Goal: Navigation & Orientation: Find specific page/section

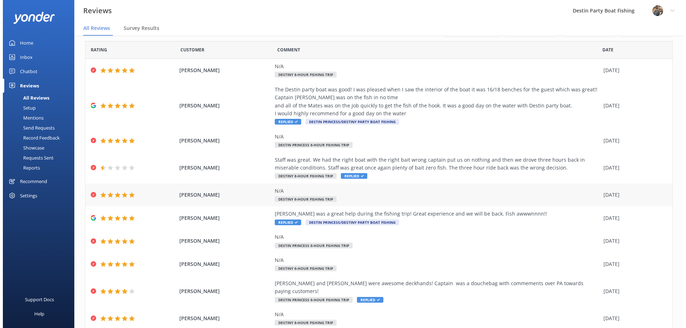
scroll to position [38, 0]
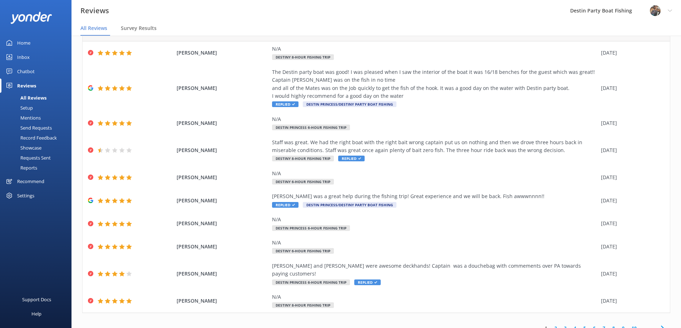
click at [24, 41] on div "Home" at bounding box center [23, 43] width 13 height 14
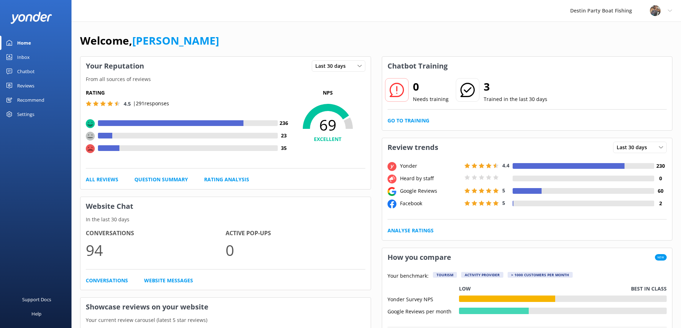
click at [24, 57] on div "Inbox" at bounding box center [23, 57] width 13 height 14
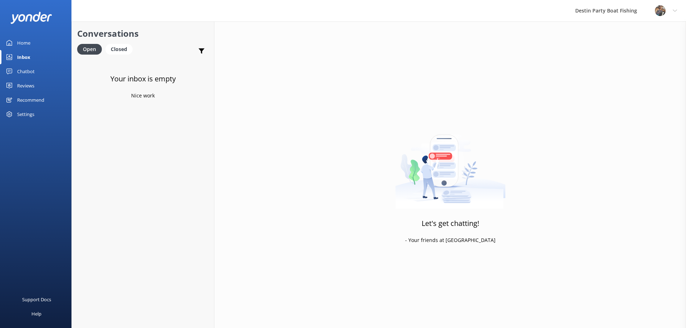
click at [30, 84] on div "Reviews" at bounding box center [25, 86] width 17 height 14
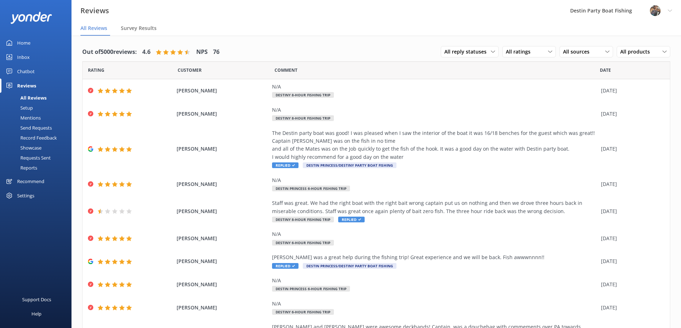
click at [21, 57] on div "Inbox" at bounding box center [23, 57] width 13 height 14
